Goal: Check status: Check status

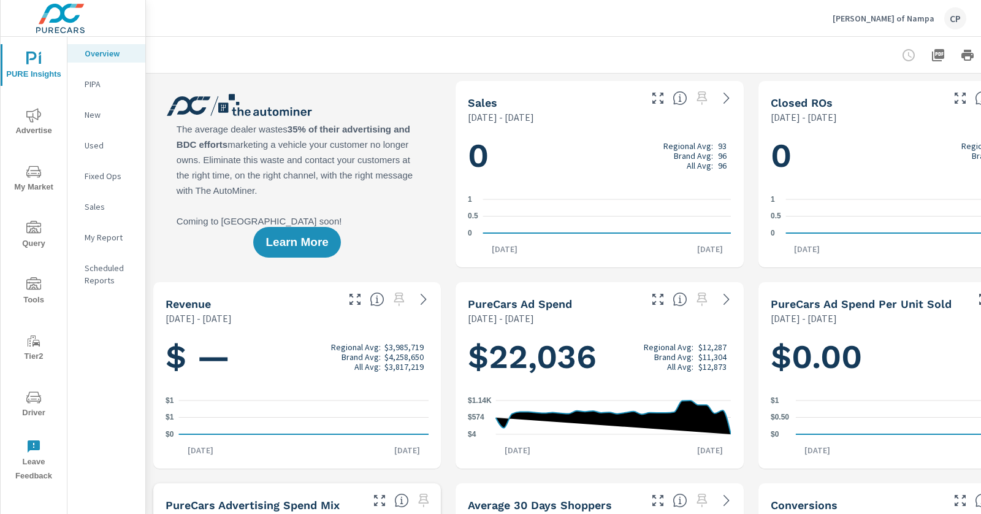
click at [36, 288] on icon "nav menu" at bounding box center [33, 284] width 15 height 15
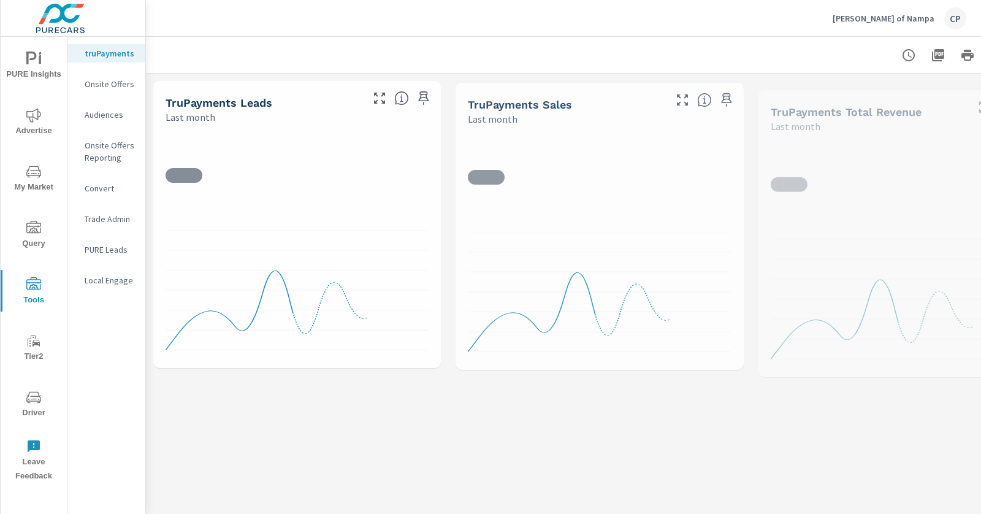
click at [39, 112] on icon "nav menu" at bounding box center [33, 115] width 15 height 15
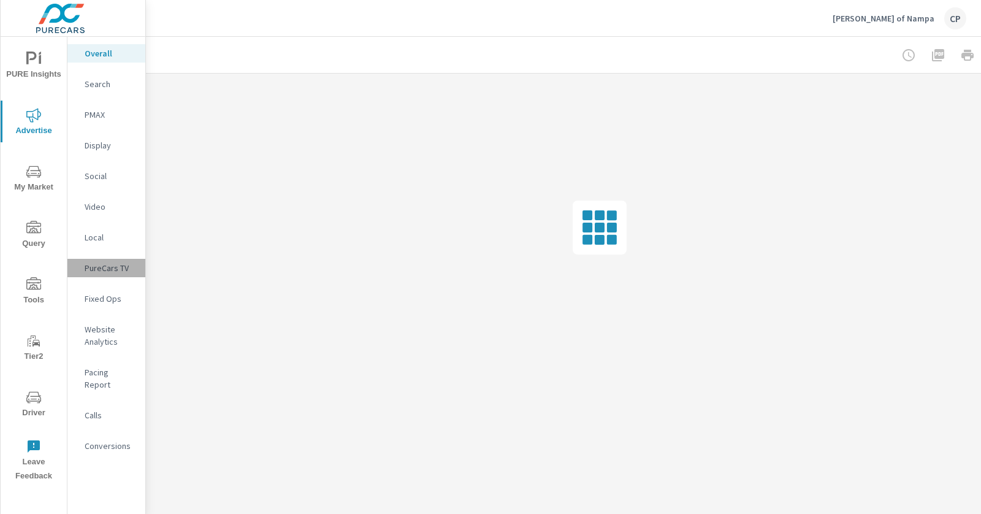
click at [124, 266] on p "PureCars TV" at bounding box center [110, 268] width 51 height 12
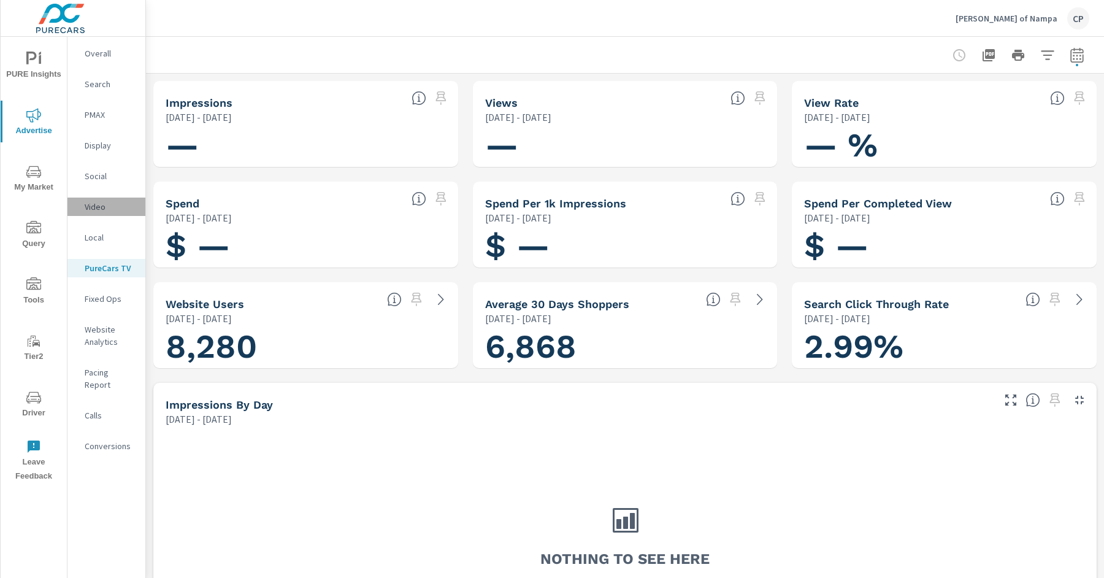
click at [112, 210] on p "Video" at bounding box center [110, 207] width 51 height 12
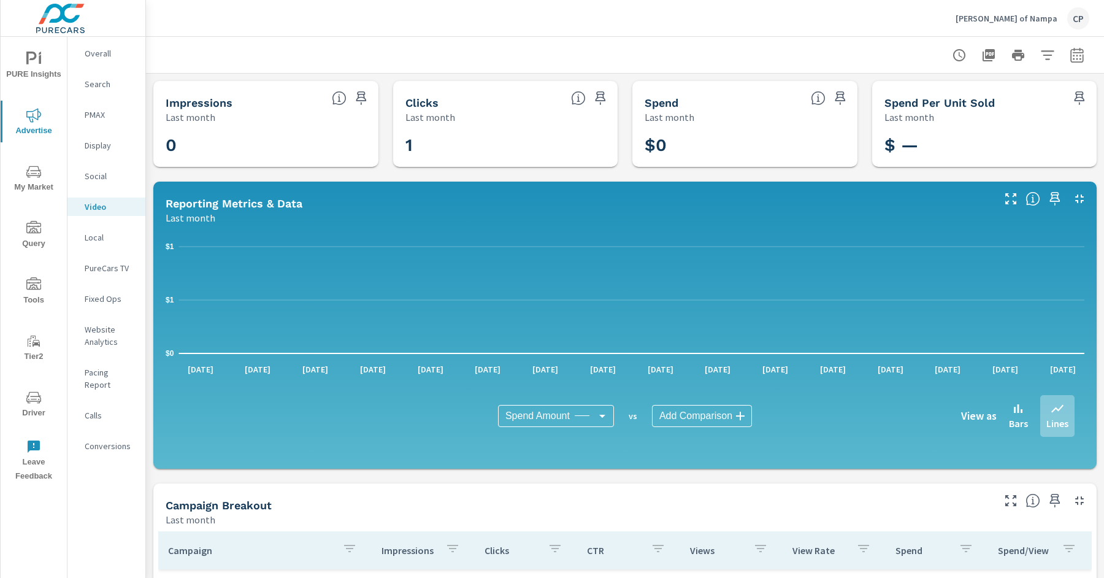
click at [981, 59] on button "button" at bounding box center [1077, 55] width 25 height 25
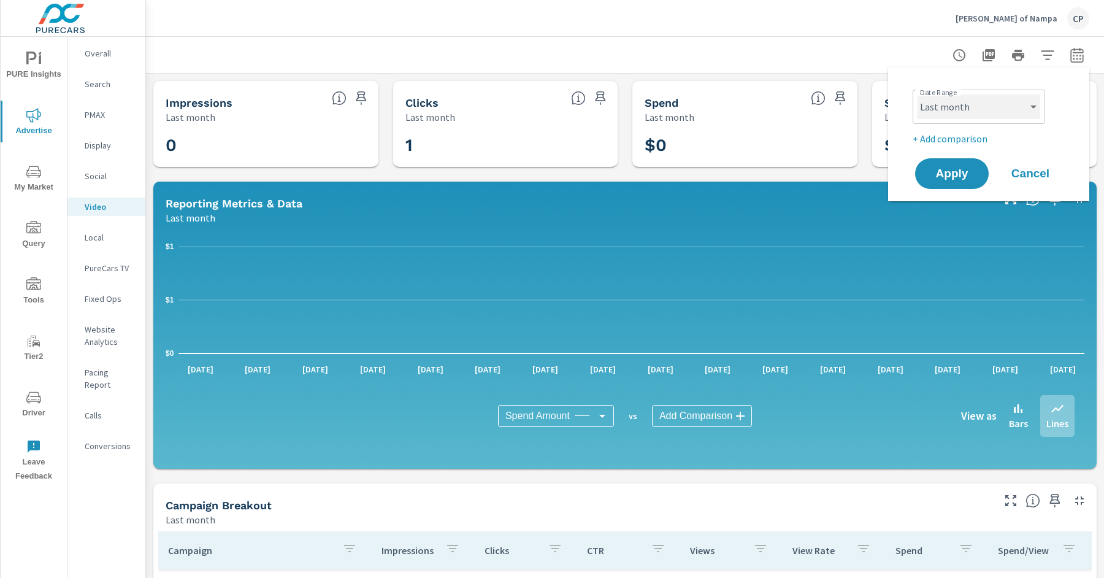
click at [981, 107] on select "Custom [DATE] Last week Last 7 days Last 14 days Last 30 days Last 45 days Last…" at bounding box center [978, 106] width 123 height 25
click at [917, 94] on select "Custom [DATE] Last week Last 7 days Last 14 days Last 30 days Last 45 days Last…" at bounding box center [978, 106] width 123 height 25
select select "Month to date"
click at [946, 169] on span "Apply" at bounding box center [952, 174] width 50 height 12
